Goal: Information Seeking & Learning: Learn about a topic

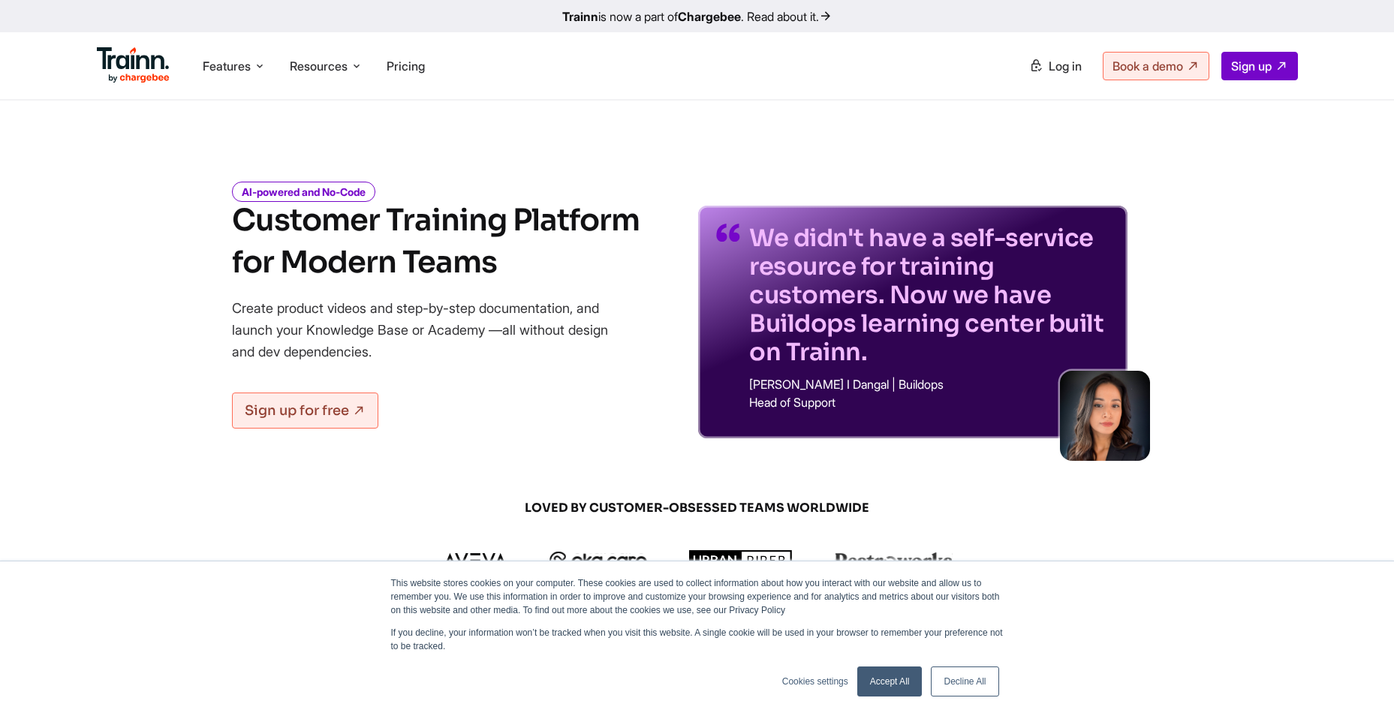
drag, startPoint x: 227, startPoint y: 227, endPoint x: 564, endPoint y: 198, distance: 337.6
click at [564, 198] on div "AI-powered and No-Code Customer Training Platform for Modern Teams Create produ…" at bounding box center [697, 300] width 1081 height 278
click at [399, 233] on h1 "Customer Training Platform for Modern Teams" at bounding box center [436, 242] width 408 height 84
drag, startPoint x: 245, startPoint y: 251, endPoint x: 495, endPoint y: 251, distance: 249.2
click at [495, 251] on h1 "Customer Training Platform for Modern Teams" at bounding box center [436, 242] width 408 height 84
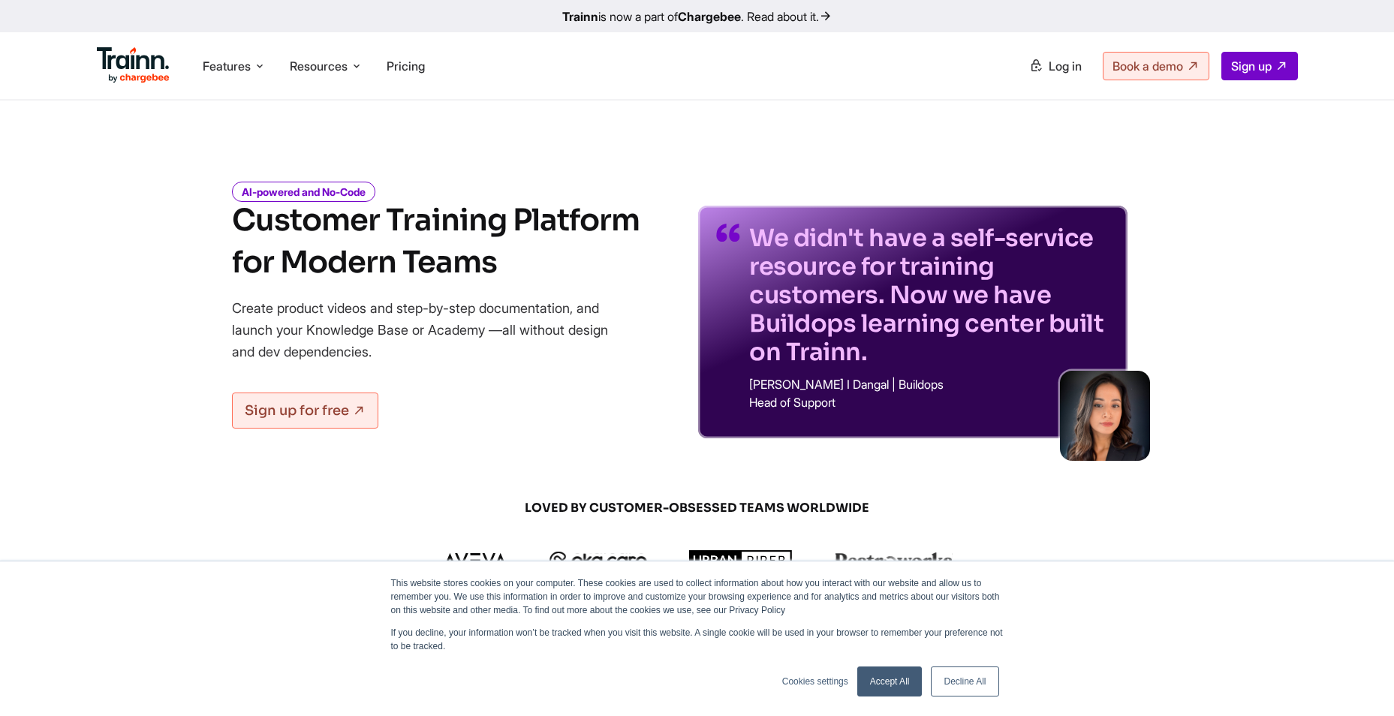
drag, startPoint x: 495, startPoint y: 251, endPoint x: 450, endPoint y: 268, distance: 48.2
click at [450, 268] on h1 "Customer Training Platform for Modern Teams" at bounding box center [436, 242] width 408 height 84
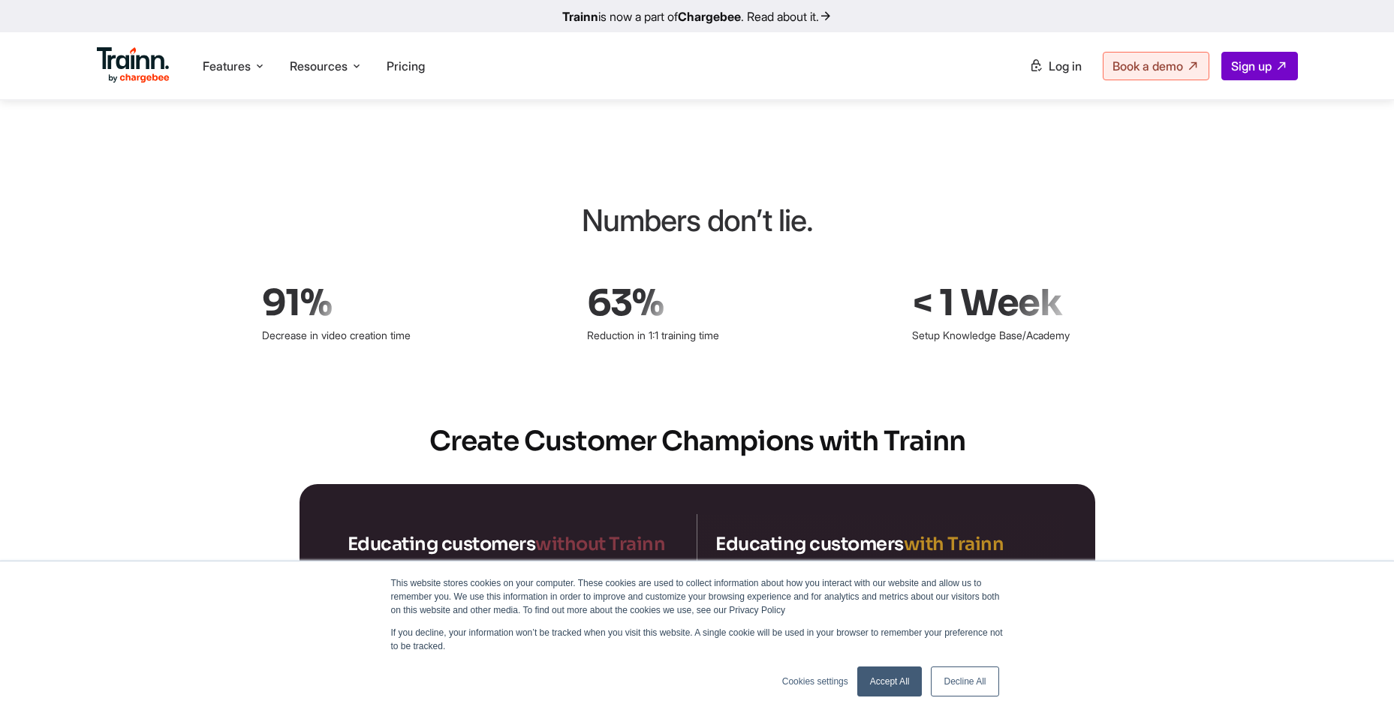
scroll to position [2177, 0]
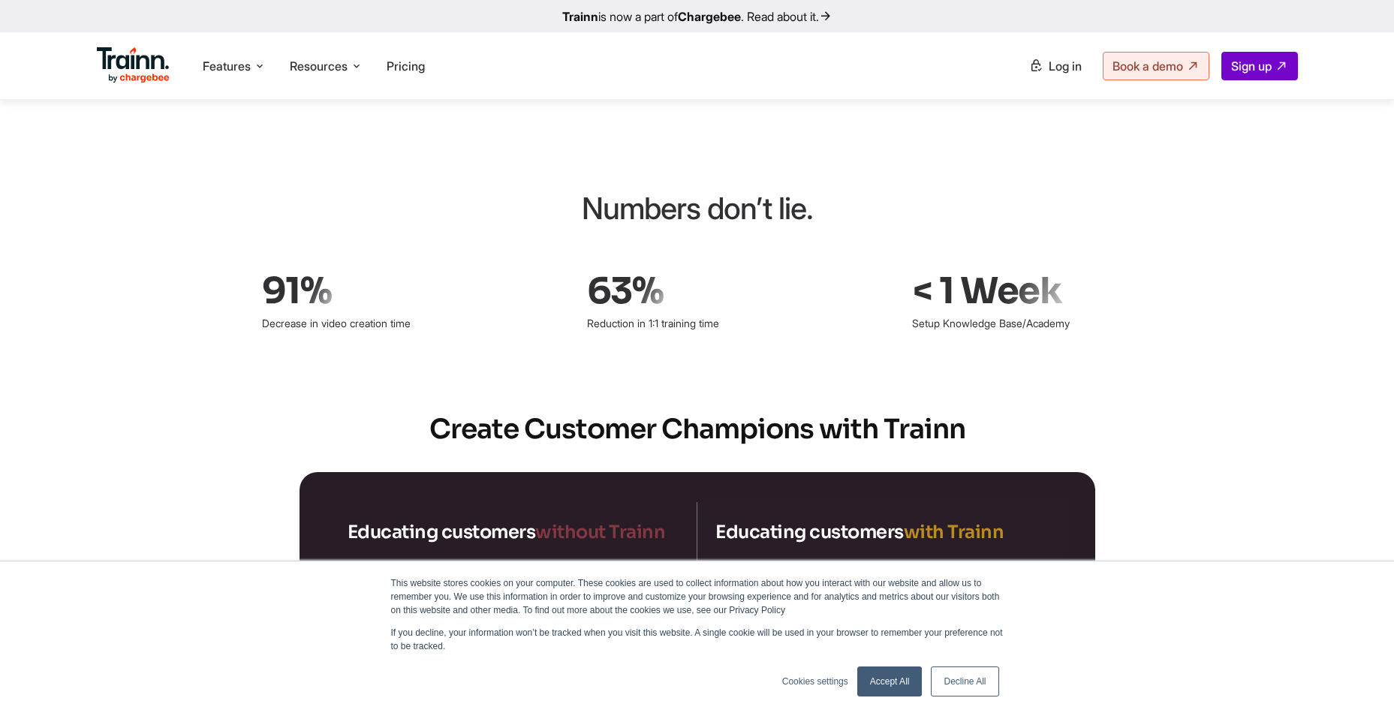
click at [892, 676] on link "Accept All" at bounding box center [889, 682] width 65 height 30
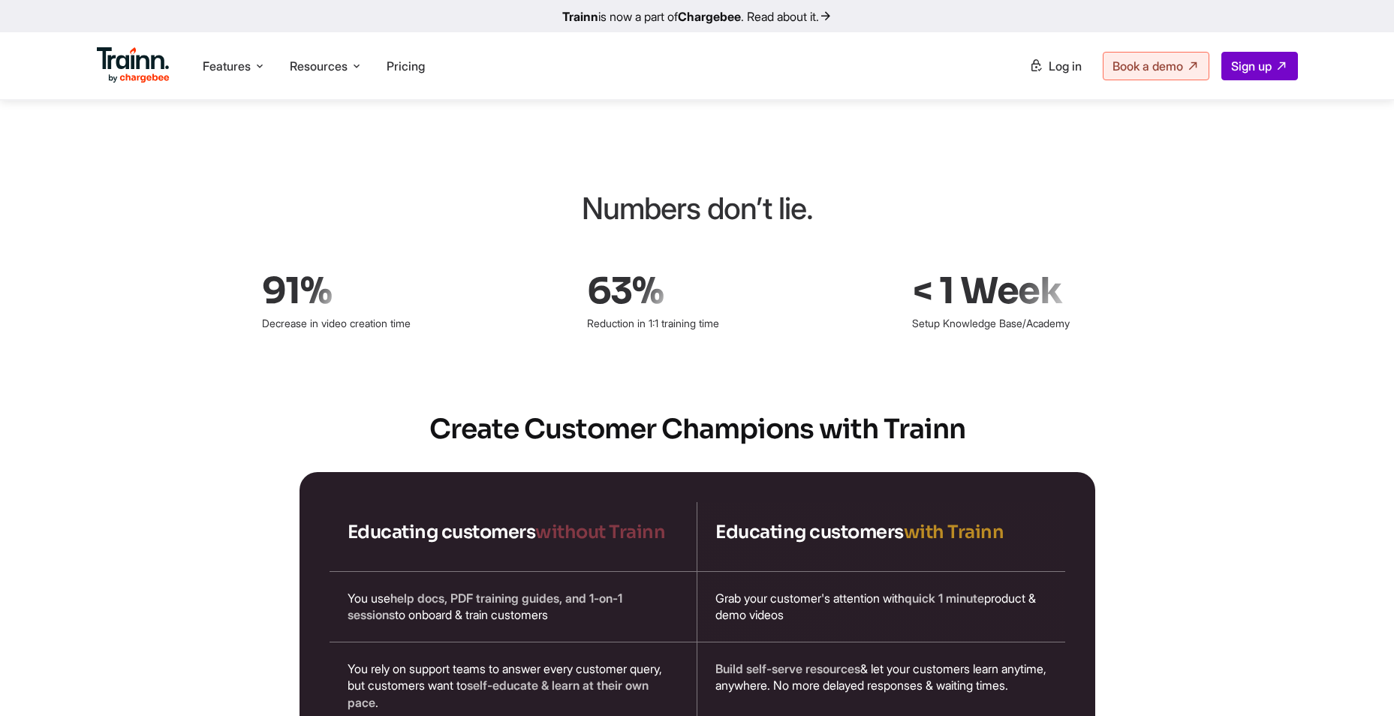
scroll to position [0, 0]
drag, startPoint x: 583, startPoint y: 182, endPoint x: 808, endPoint y: 187, distance: 224.5
click at [808, 187] on div "Numbers don’t lie." at bounding box center [697, 208] width 698 height 45
drag, startPoint x: 808, startPoint y: 187, endPoint x: 655, endPoint y: 192, distance: 153.2
click at [655, 192] on div "Numbers don’t lie." at bounding box center [697, 208] width 698 height 45
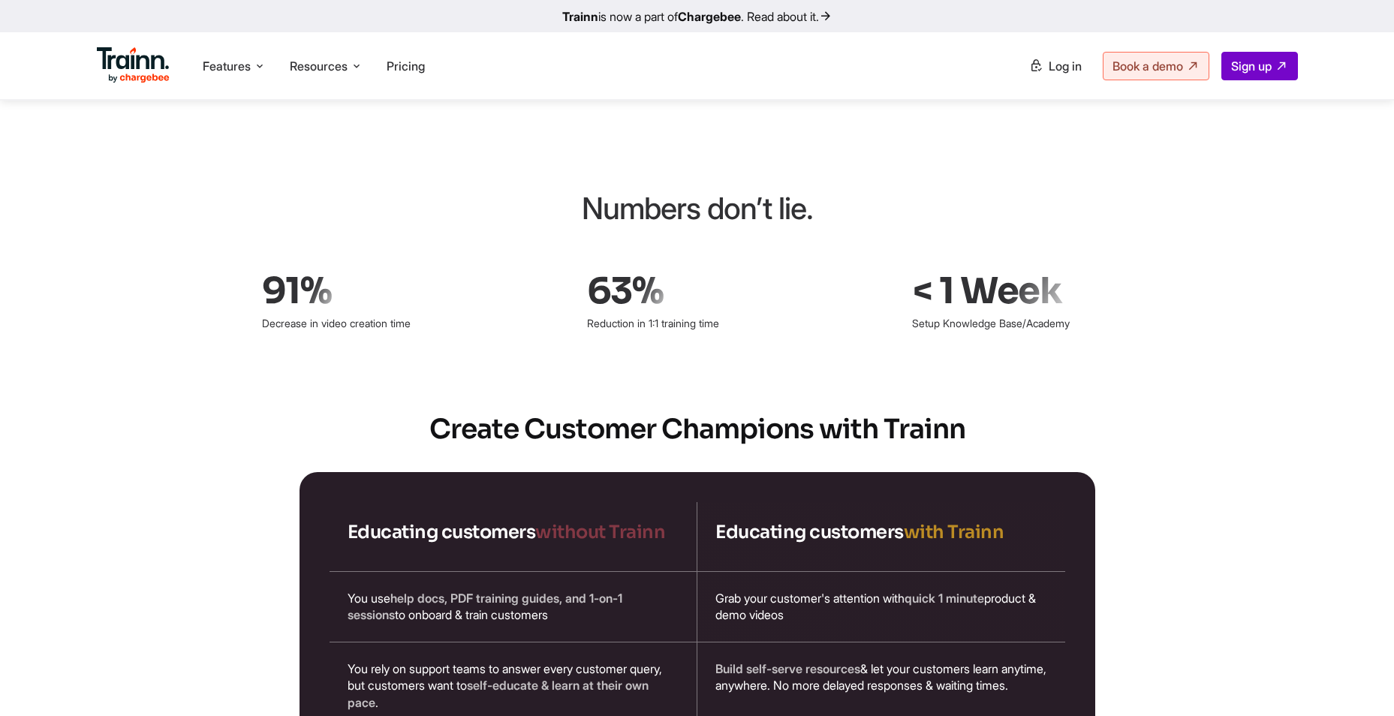
drag, startPoint x: 631, startPoint y: 192, endPoint x: 787, endPoint y: 194, distance: 156.9
click at [787, 194] on div "Numbers don’t lie." at bounding box center [697, 208] width 698 height 45
drag, startPoint x: 787, startPoint y: 194, endPoint x: 640, endPoint y: 206, distance: 147.6
click at [640, 206] on div "Numbers don’t lie." at bounding box center [697, 208] width 698 height 45
drag, startPoint x: 259, startPoint y: 309, endPoint x: 428, endPoint y: 309, distance: 168.9
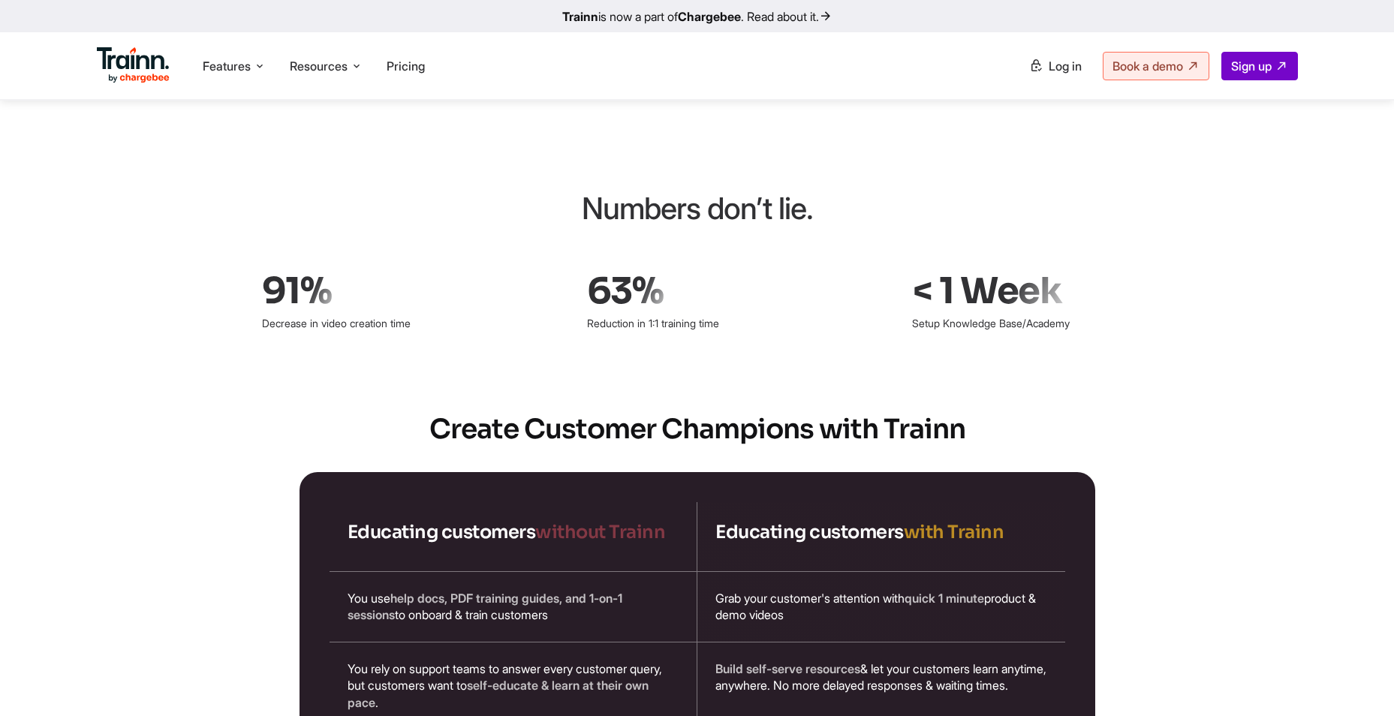
click at [428, 309] on div "Numbers don’t lie. 91% Decrease in video creation time 63% Reduction in 1:1 tra…" at bounding box center [697, 260] width 1081 height 149
drag, startPoint x: 428, startPoint y: 309, endPoint x: 342, endPoint y: 319, distance: 86.2
drag, startPoint x: 275, startPoint y: 305, endPoint x: 401, endPoint y: 301, distance: 126.2
click at [401, 311] on p "Decrease in video creation time" at bounding box center [371, 323] width 218 height 25
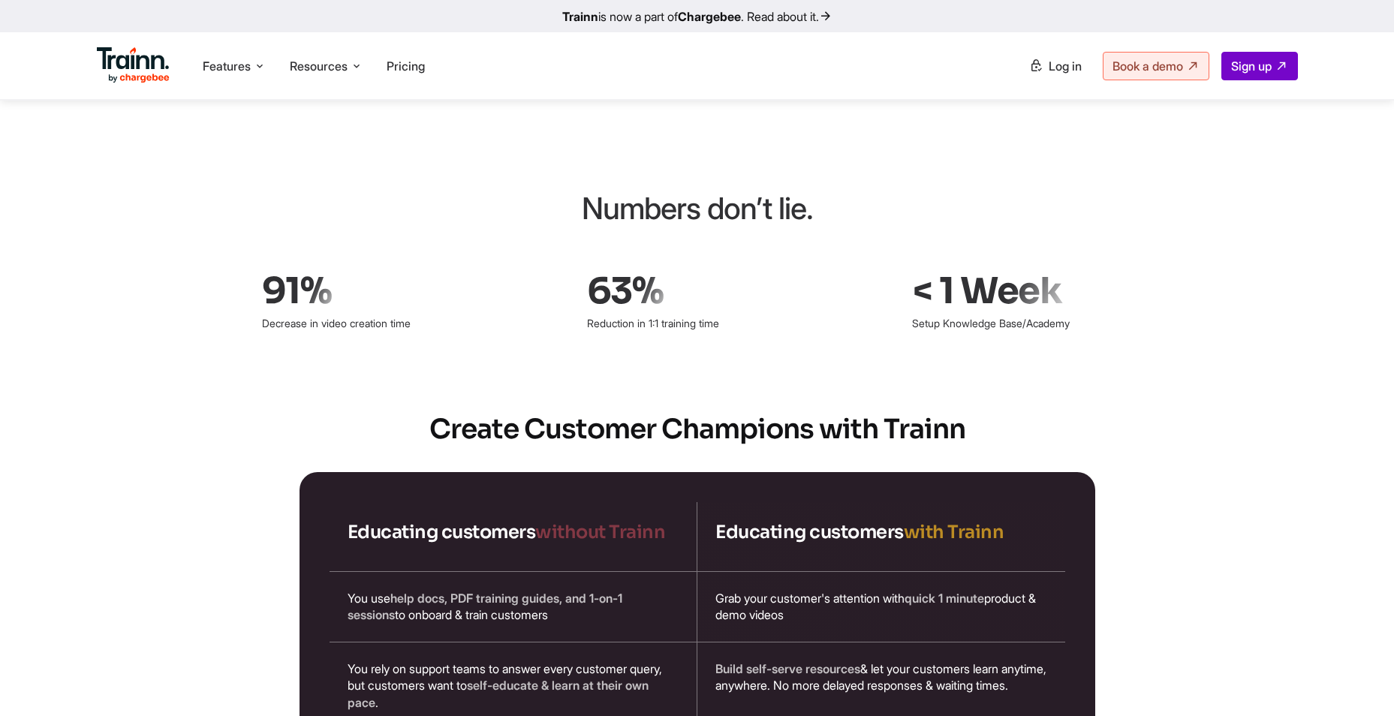
click at [401, 311] on p "Decrease in video creation time" at bounding box center [371, 323] width 218 height 25
drag, startPoint x: 591, startPoint y: 308, endPoint x: 746, endPoint y: 306, distance: 155.4
click at [746, 311] on p "Reduction in 1:1 training time" at bounding box center [696, 323] width 218 height 25
drag, startPoint x: 746, startPoint y: 306, endPoint x: 673, endPoint y: 329, distance: 76.9
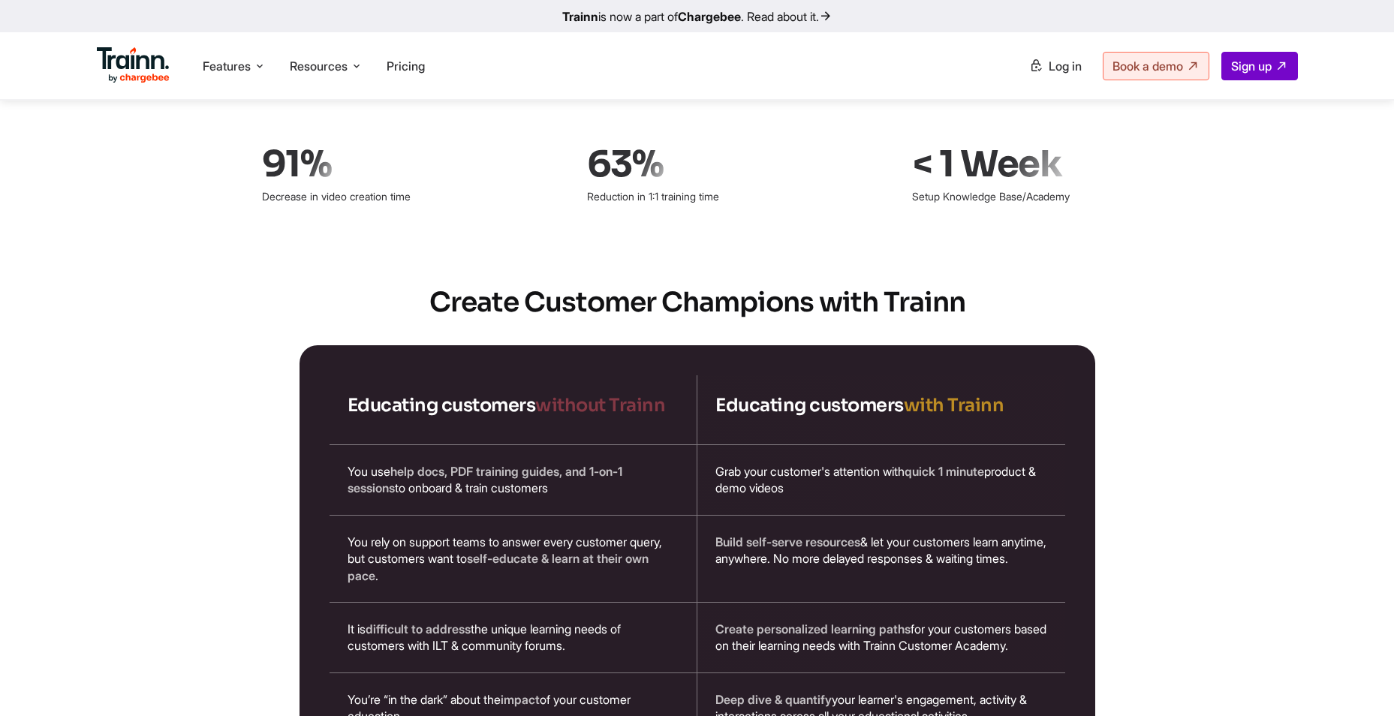
scroll to position [2327, 0]
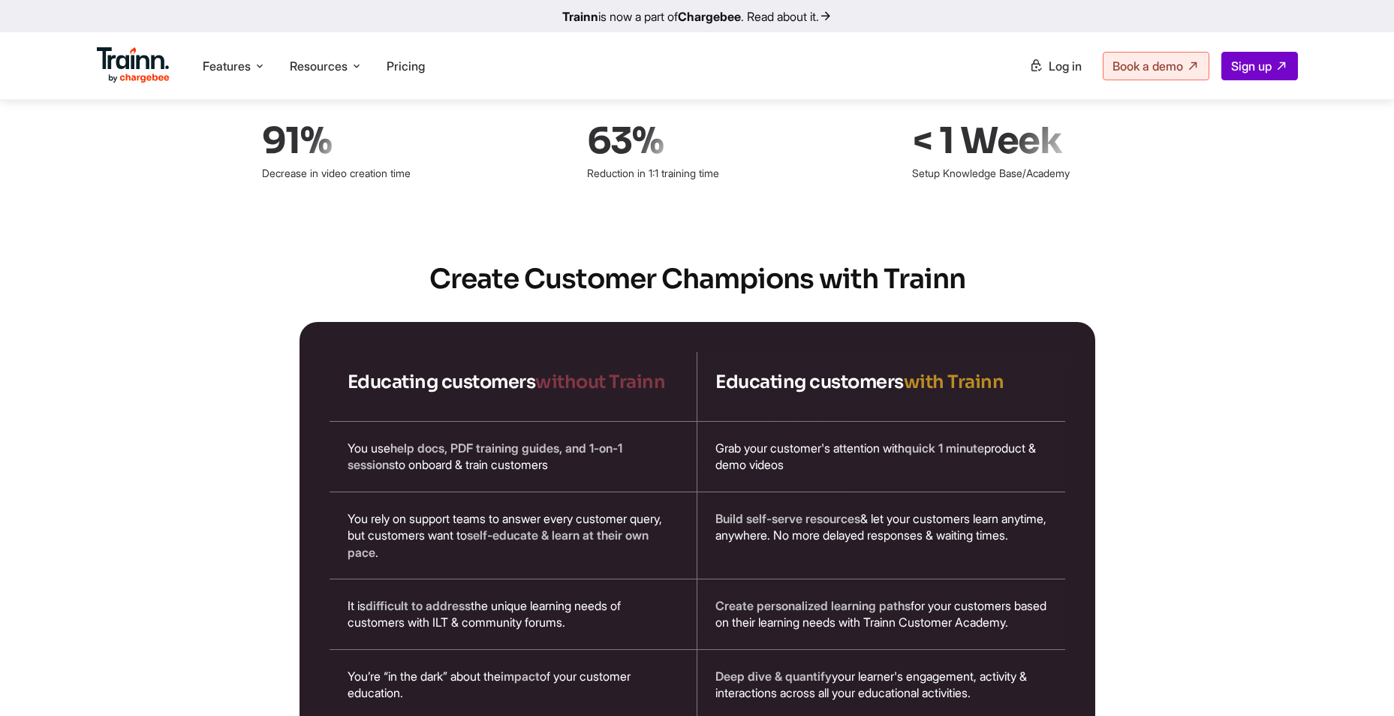
drag, startPoint x: 563, startPoint y: 256, endPoint x: 950, endPoint y: 255, distance: 386.6
click at [950, 260] on h2 "Create Customer Champions with Trainn" at bounding box center [697, 279] width 1081 height 38
drag, startPoint x: 950, startPoint y: 255, endPoint x: 646, endPoint y: 279, distance: 304.2
click at [646, 279] on section "Create Customer Champions with Trainn Educating customers without Trainn Educat…" at bounding box center [697, 504] width 1081 height 489
drag, startPoint x: 344, startPoint y: 358, endPoint x: 652, endPoint y: 356, distance: 308.5
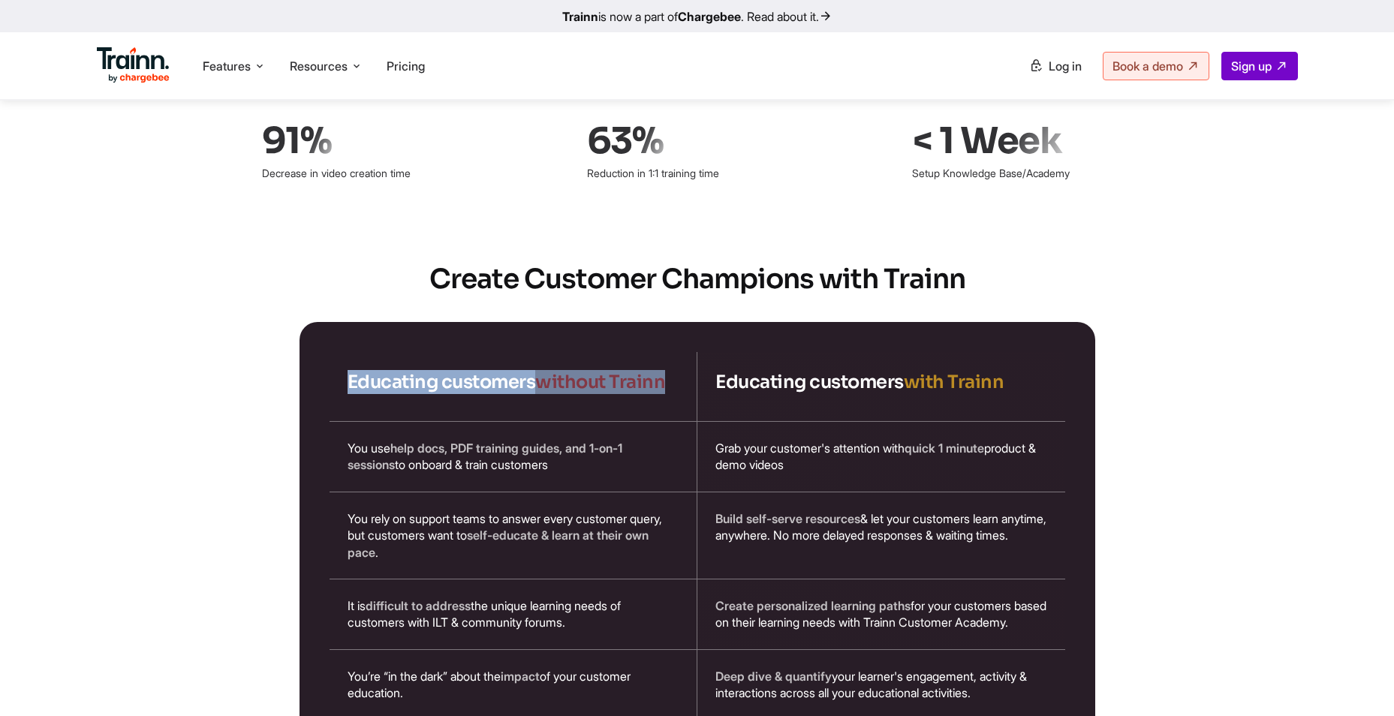
click at [652, 356] on div "Educating customers without Trainn" at bounding box center [514, 386] width 368 height 69
drag, startPoint x: 652, startPoint y: 356, endPoint x: 533, endPoint y: 369, distance: 120.1
click at [533, 370] on h4 "Educating customers without Trainn" at bounding box center [514, 382] width 332 height 24
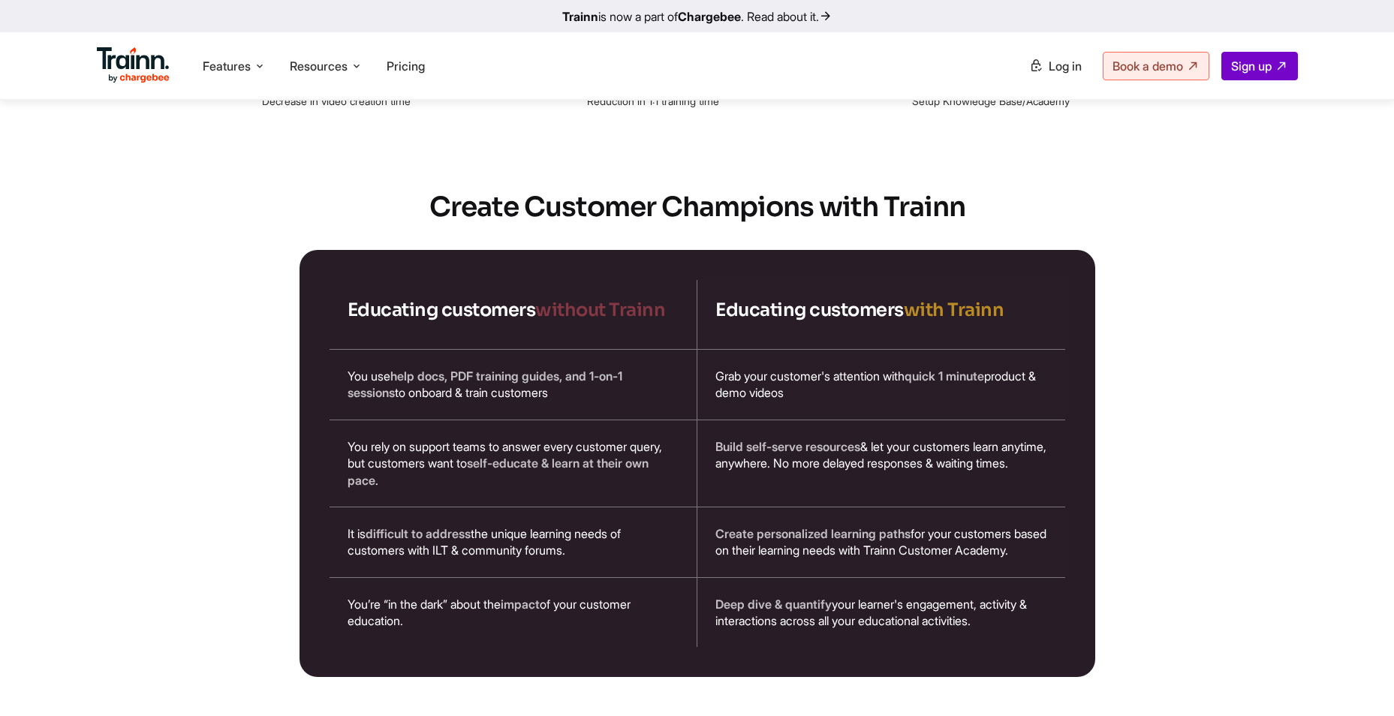
scroll to position [2402, 0]
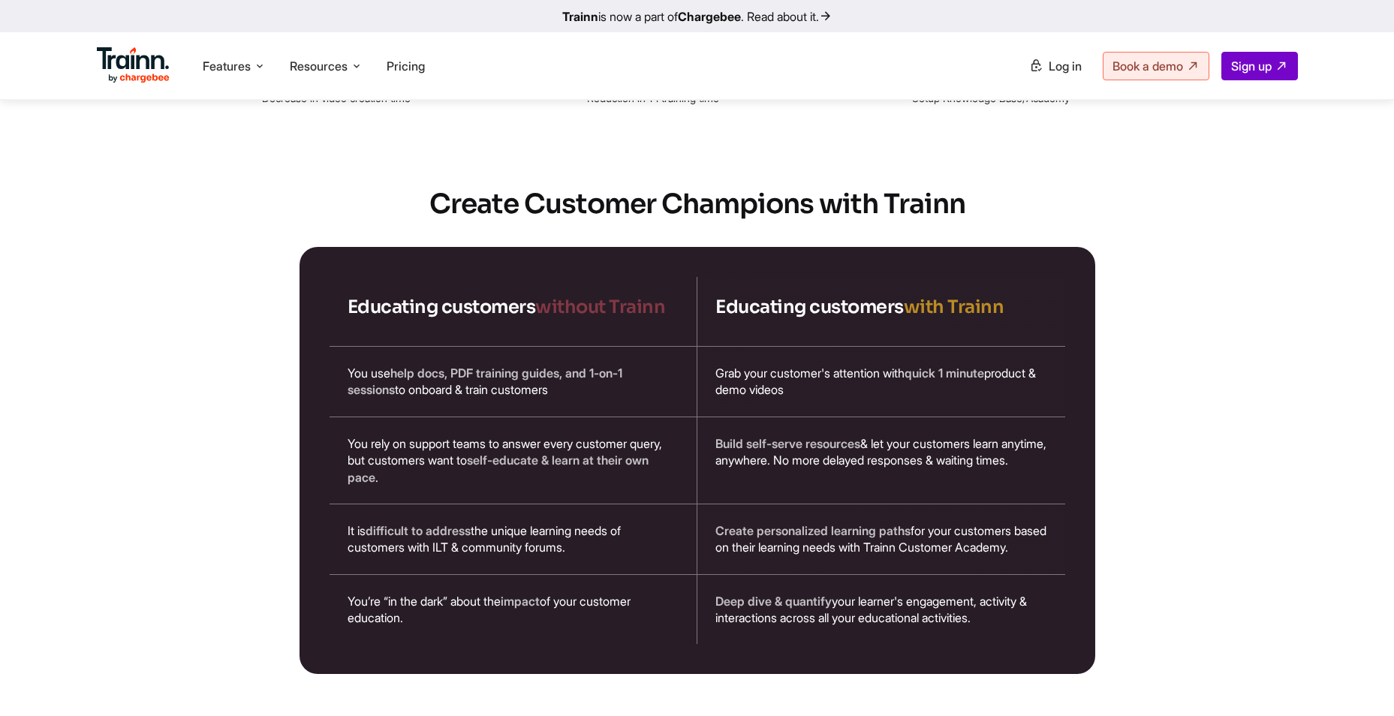
drag, startPoint x: 384, startPoint y: 350, endPoint x: 602, endPoint y: 370, distance: 218.6
click at [603, 370] on div "You use help docs, PDF training guides, and 1-on-1 sessions to onboard & train …" at bounding box center [514, 382] width 368 height 70
drag, startPoint x: 602, startPoint y: 370, endPoint x: 535, endPoint y: 369, distance: 66.8
click at [535, 369] on div "You use help docs, PDF training guides, and 1-on-1 sessions to onboard & train …" at bounding box center [514, 382] width 368 height 70
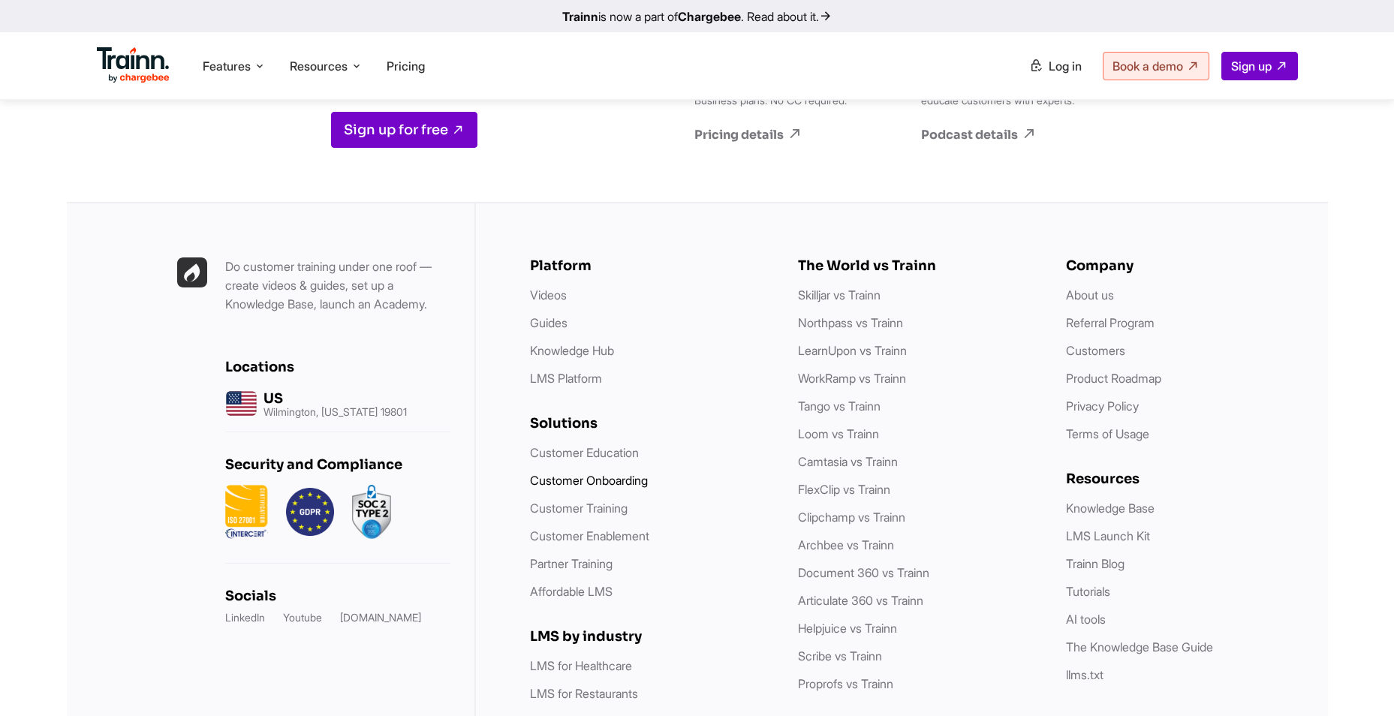
scroll to position [4249, 0]
